Goal: Task Accomplishment & Management: Manage account settings

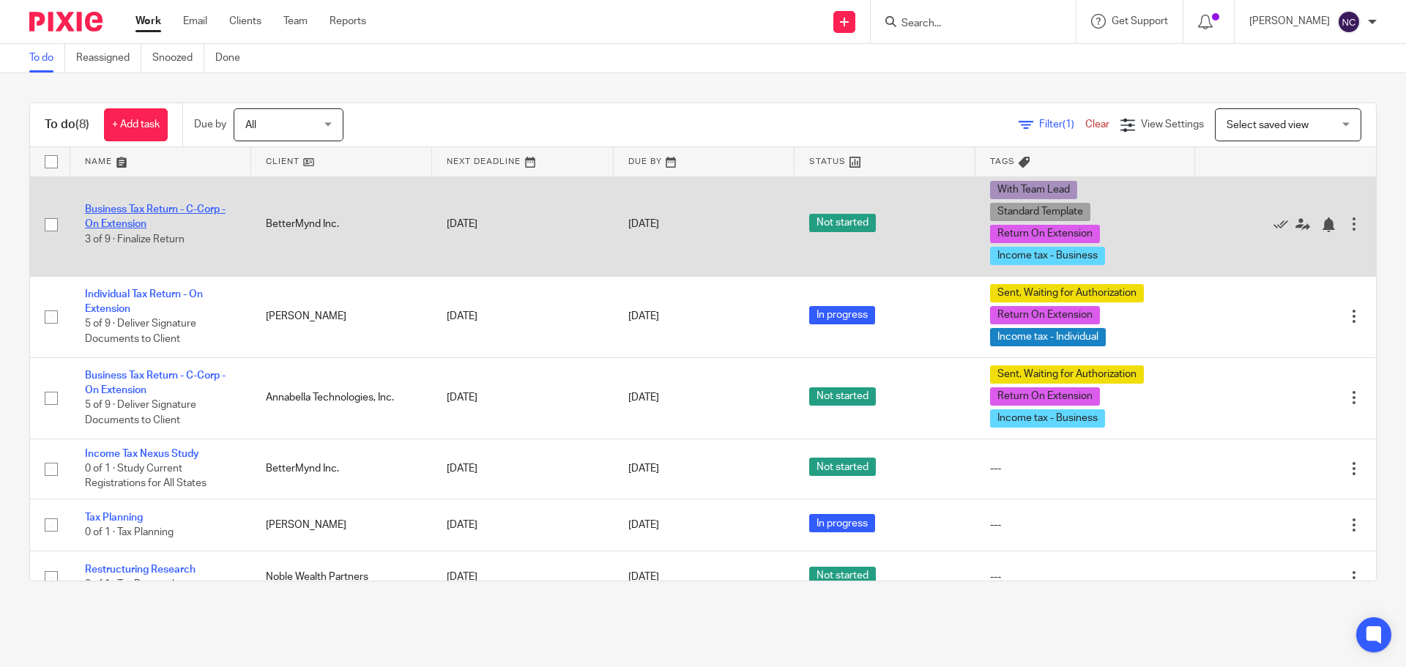
scroll to position [211, 0]
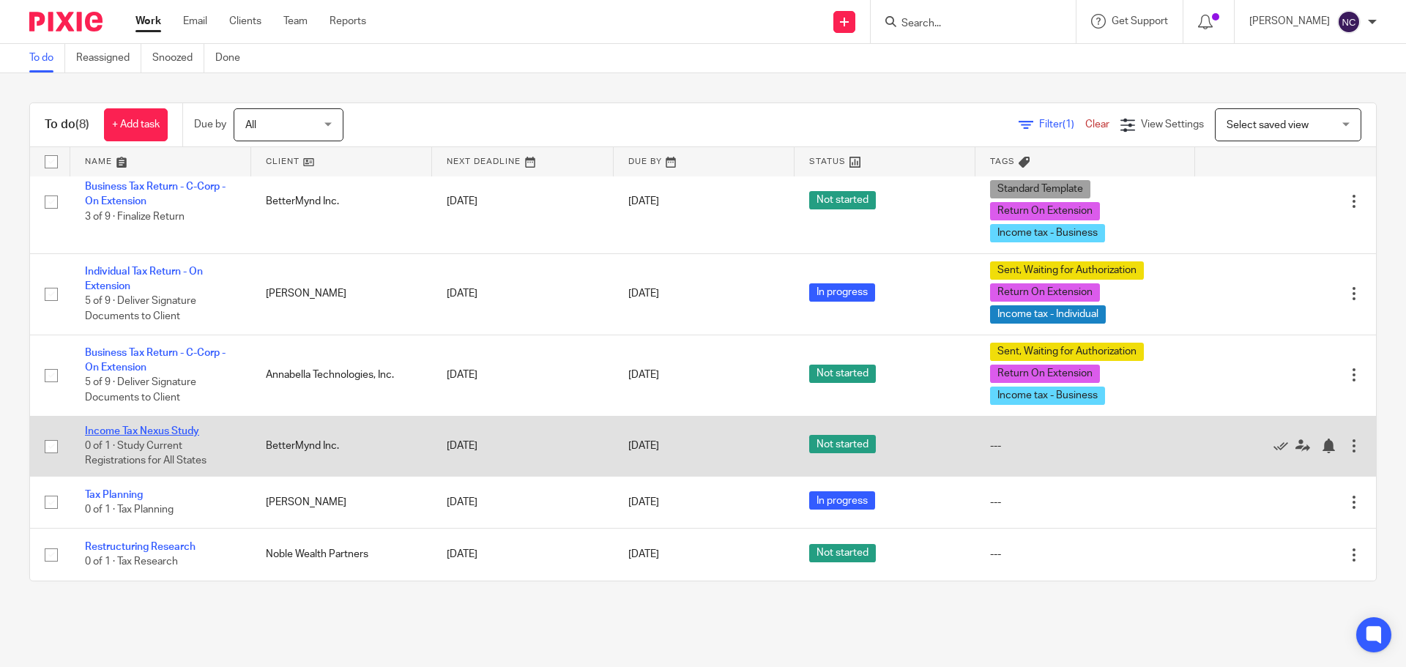
click at [187, 433] on link "Income Tax Nexus Study" at bounding box center [142, 431] width 114 height 10
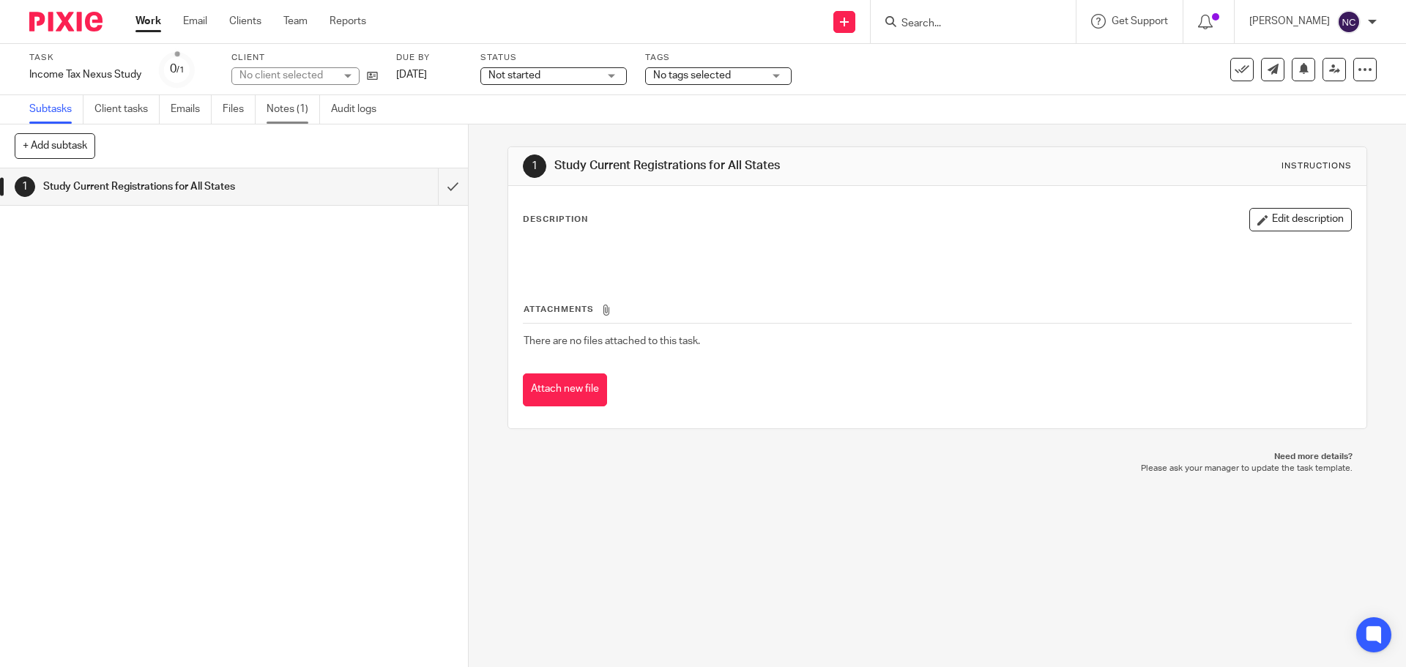
click at [278, 113] on link "Notes (1)" at bounding box center [293, 109] width 53 height 29
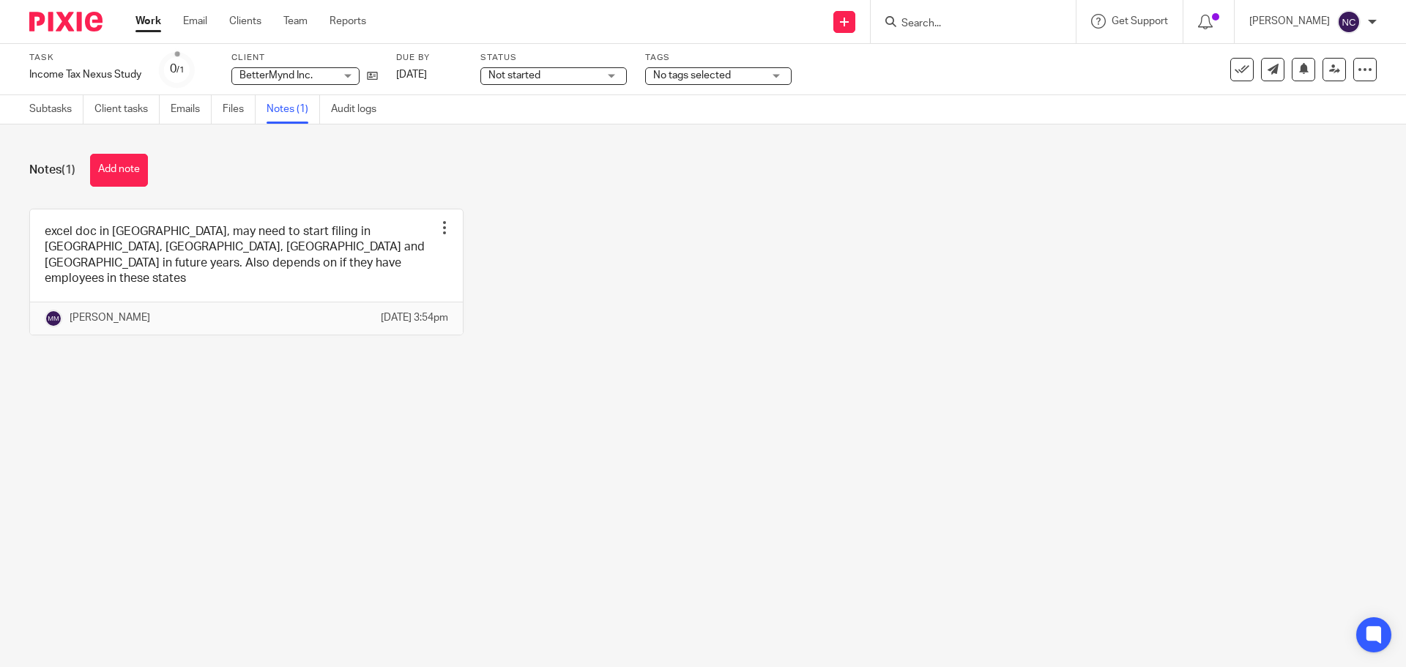
click at [80, 13] on img at bounding box center [65, 22] width 73 height 20
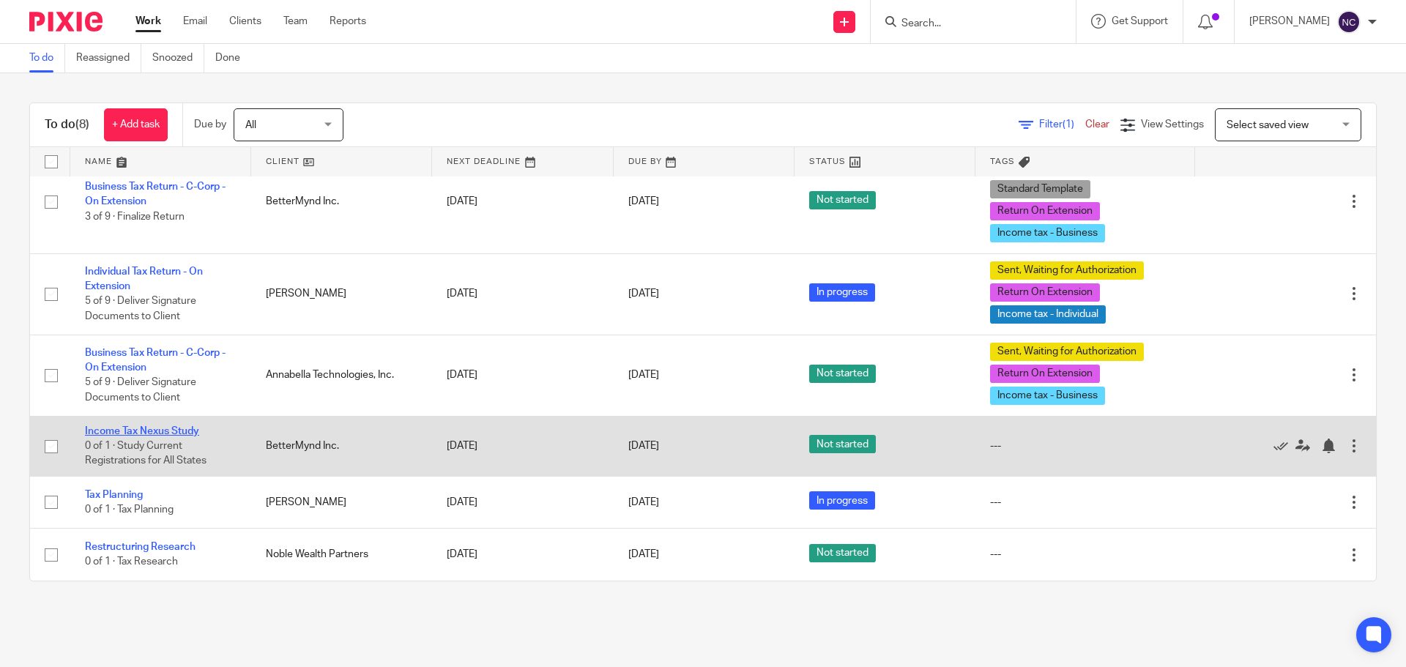
scroll to position [138, 0]
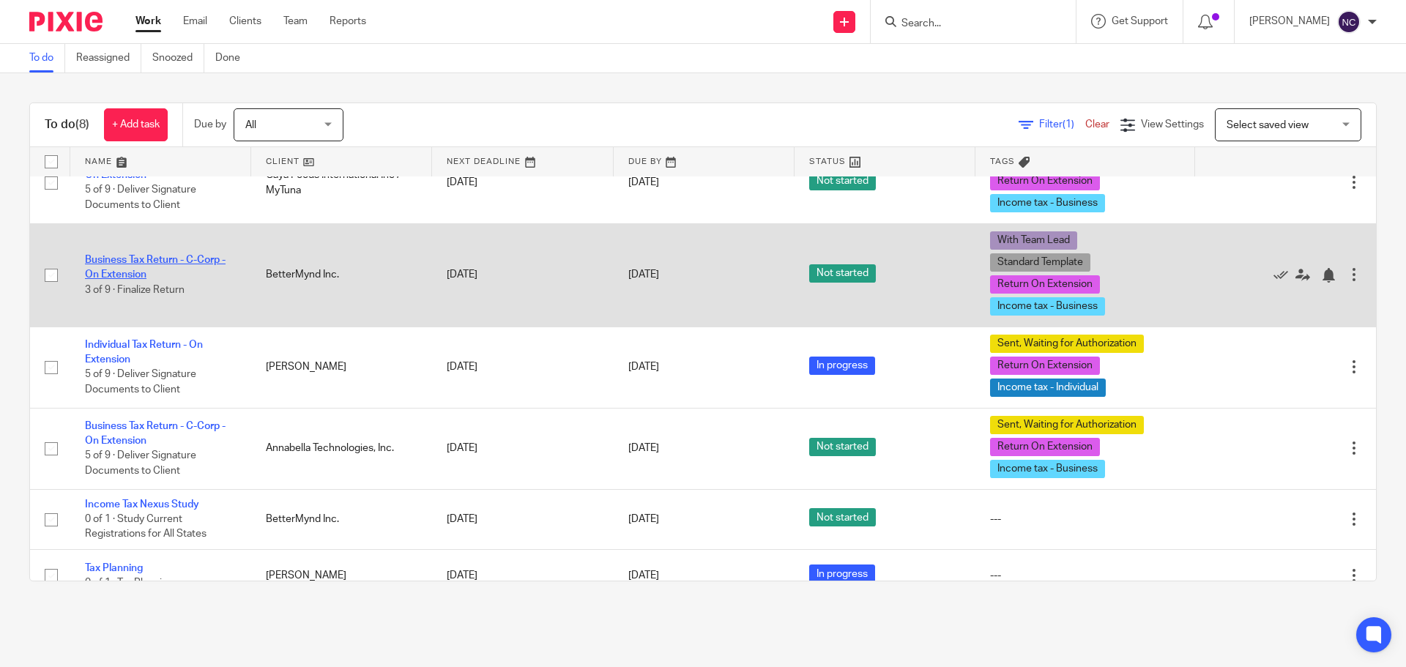
click at [132, 264] on link "Business Tax Return - C-Corp - On Extension" at bounding box center [155, 267] width 141 height 25
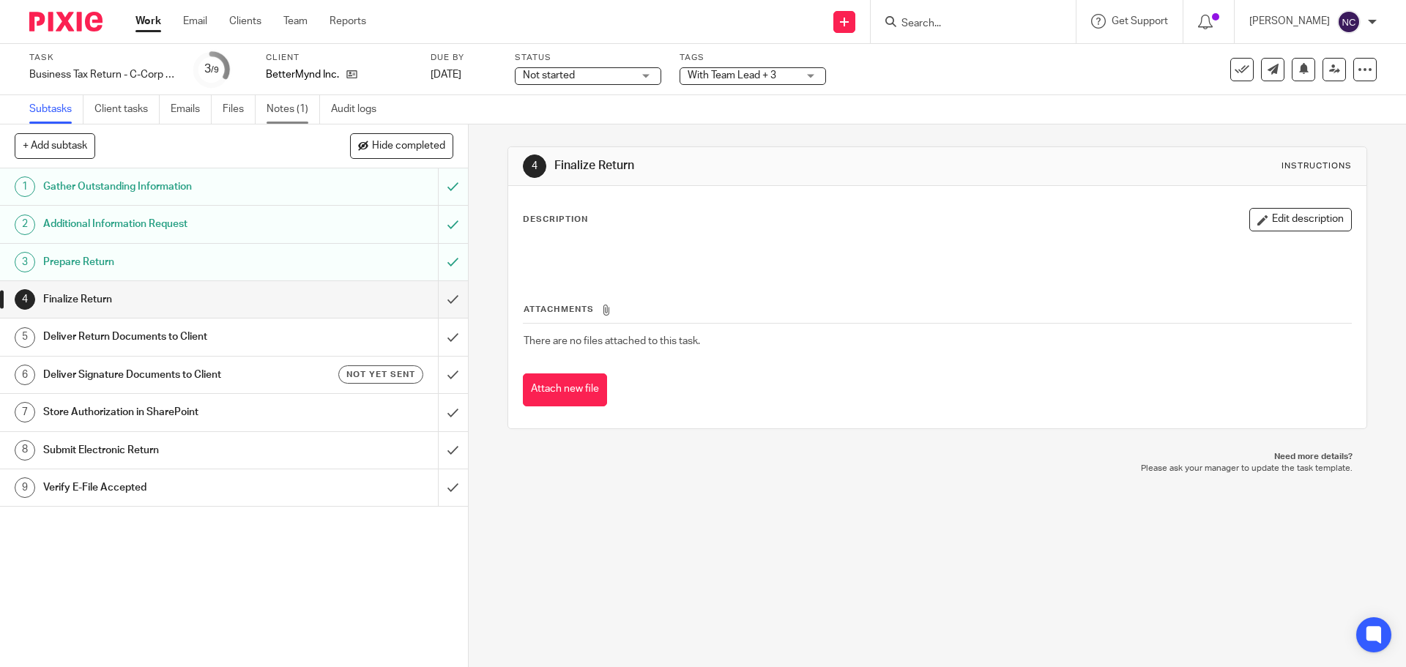
click at [281, 106] on link "Notes (1)" at bounding box center [293, 109] width 53 height 29
